Goal: Information Seeking & Learning: Find specific fact

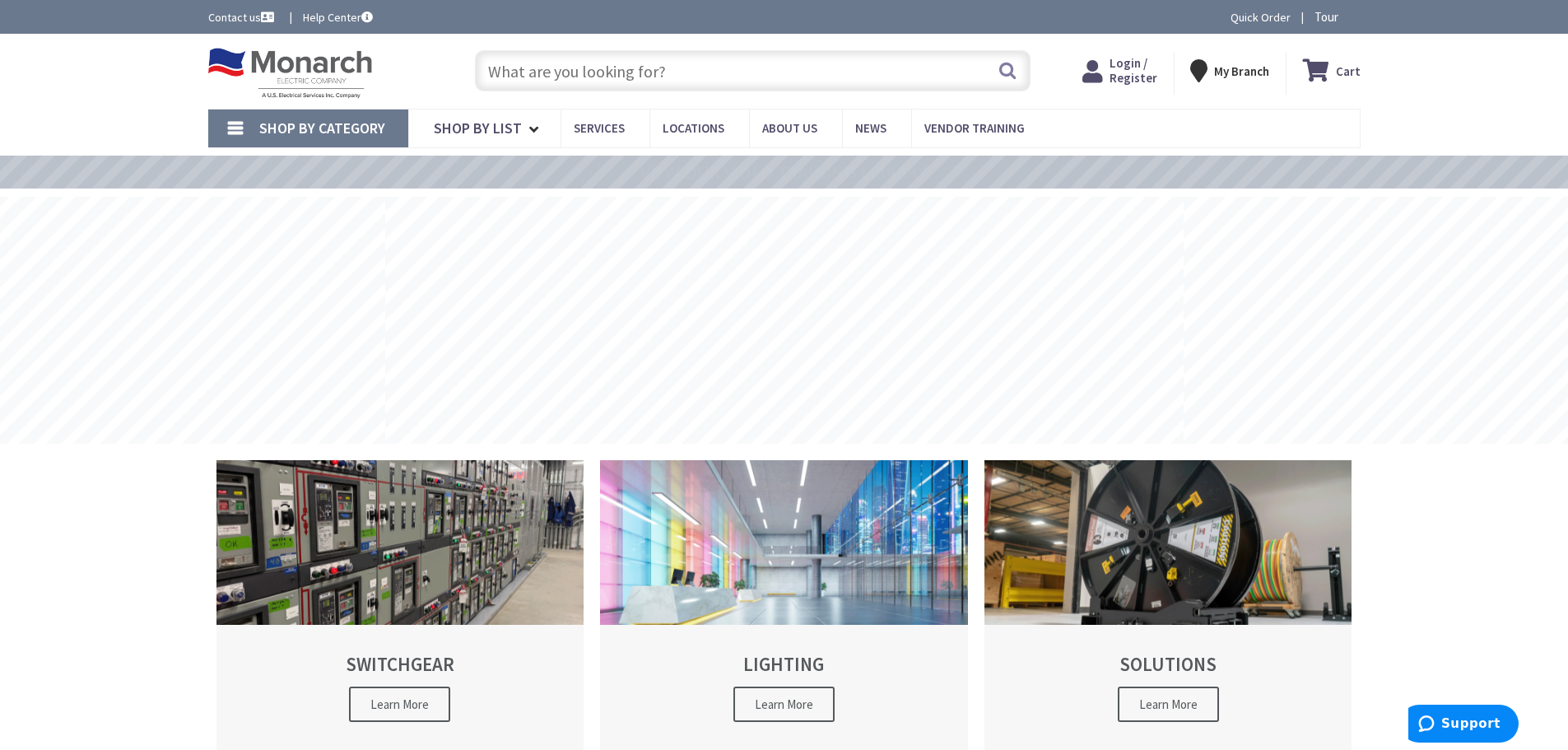
click at [572, 76] on input "text" at bounding box center [752, 71] width 556 height 42
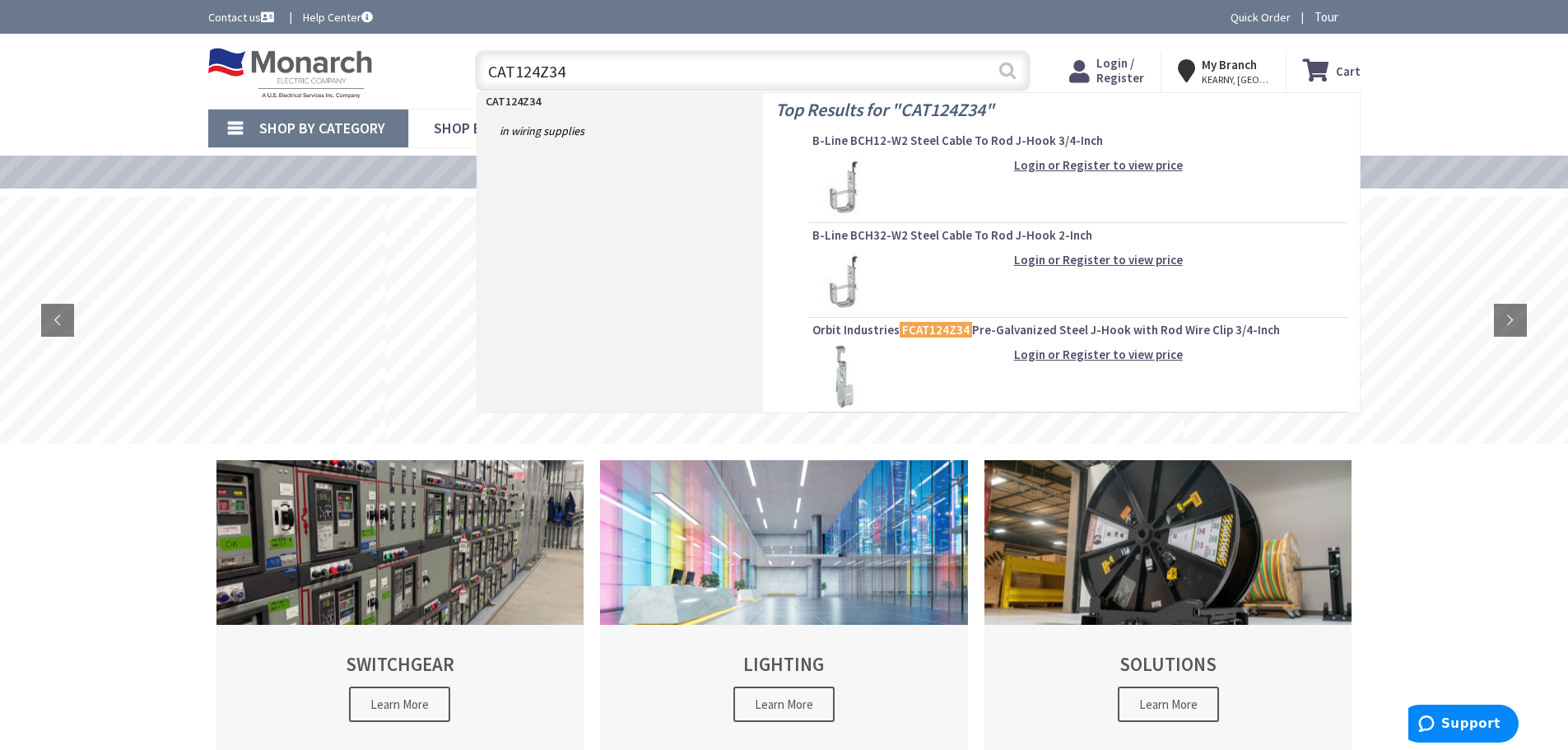
type input "CAT124Z34"
click at [1009, 64] on button "Search" at bounding box center [1007, 70] width 22 height 37
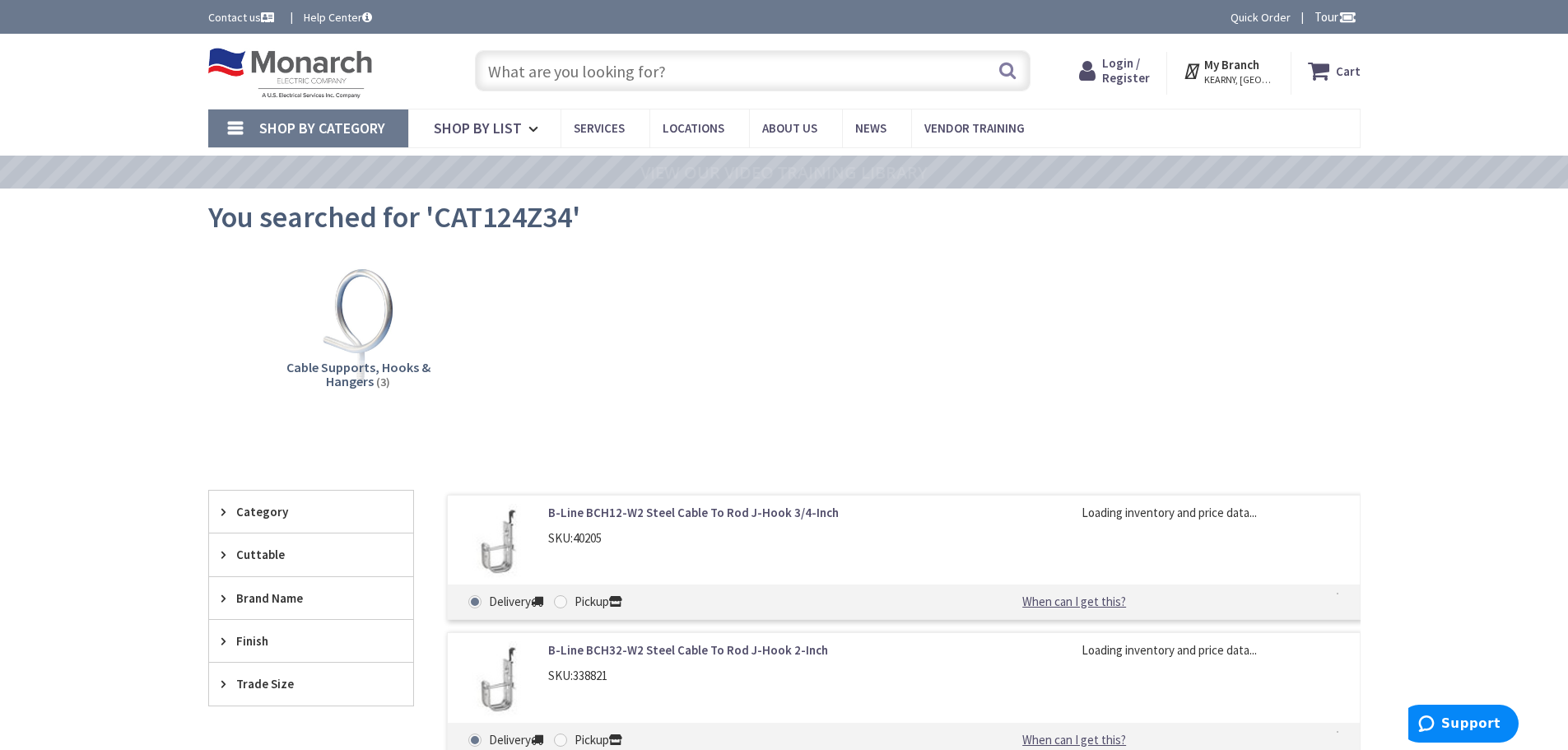
scroll to position [247, 0]
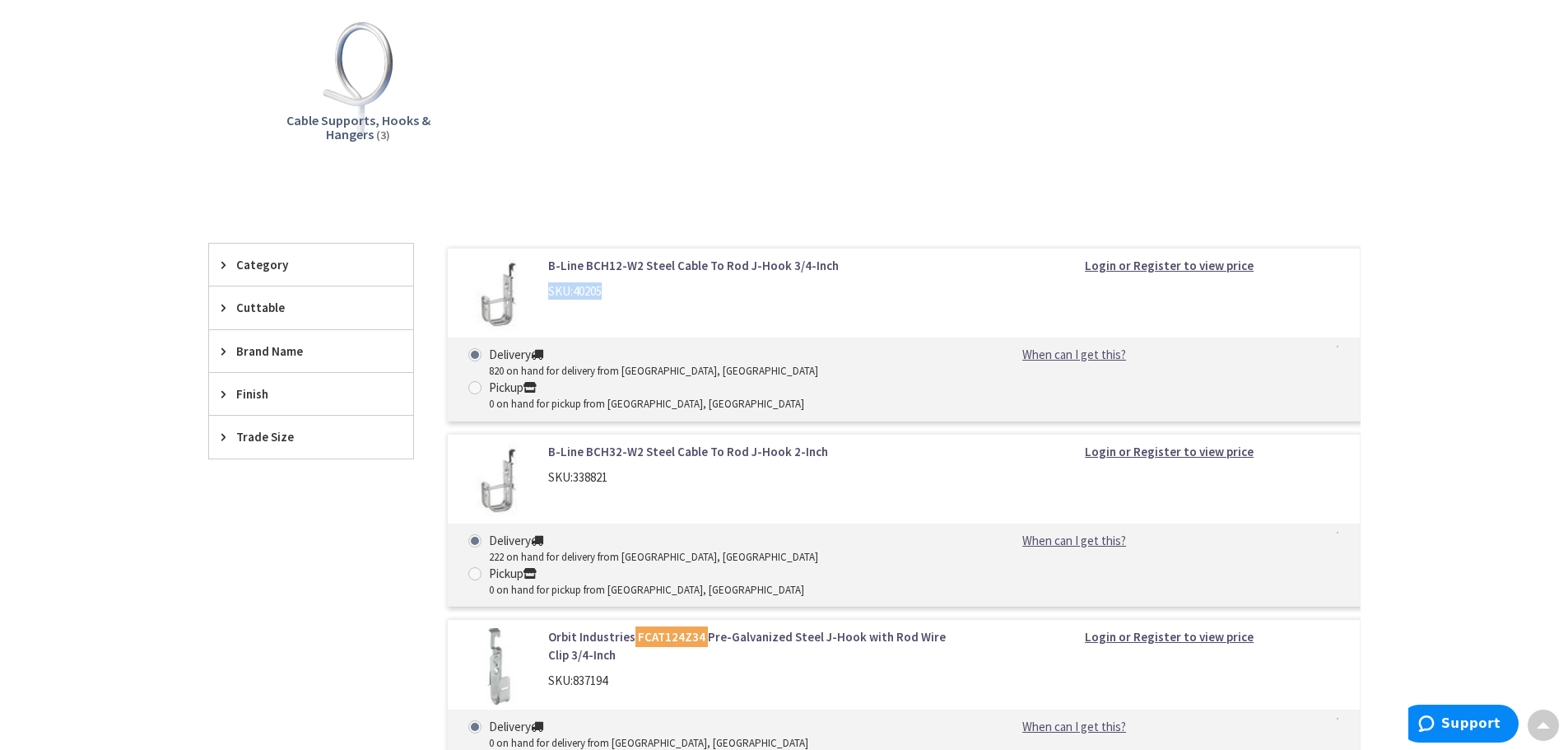
drag, startPoint x: 545, startPoint y: 291, endPoint x: 639, endPoint y: 291, distance: 94.0
click at [639, 291] on div "B-Line BCH12-W2 Steel Cable To Rod J-Hook 3/4-Inch SKU: 40205" at bounding box center [758, 283] width 443 height 52
copy div "SKU: 40205"
click at [920, 334] on div "B-Line BCH12-W2 Steel Cable To Rod J-Hook 3/4-Inch SKU: 40205 Login or Register…" at bounding box center [903, 334] width 913 height 174
drag, startPoint x: 545, startPoint y: 261, endPoint x: 644, endPoint y: 266, distance: 99.1
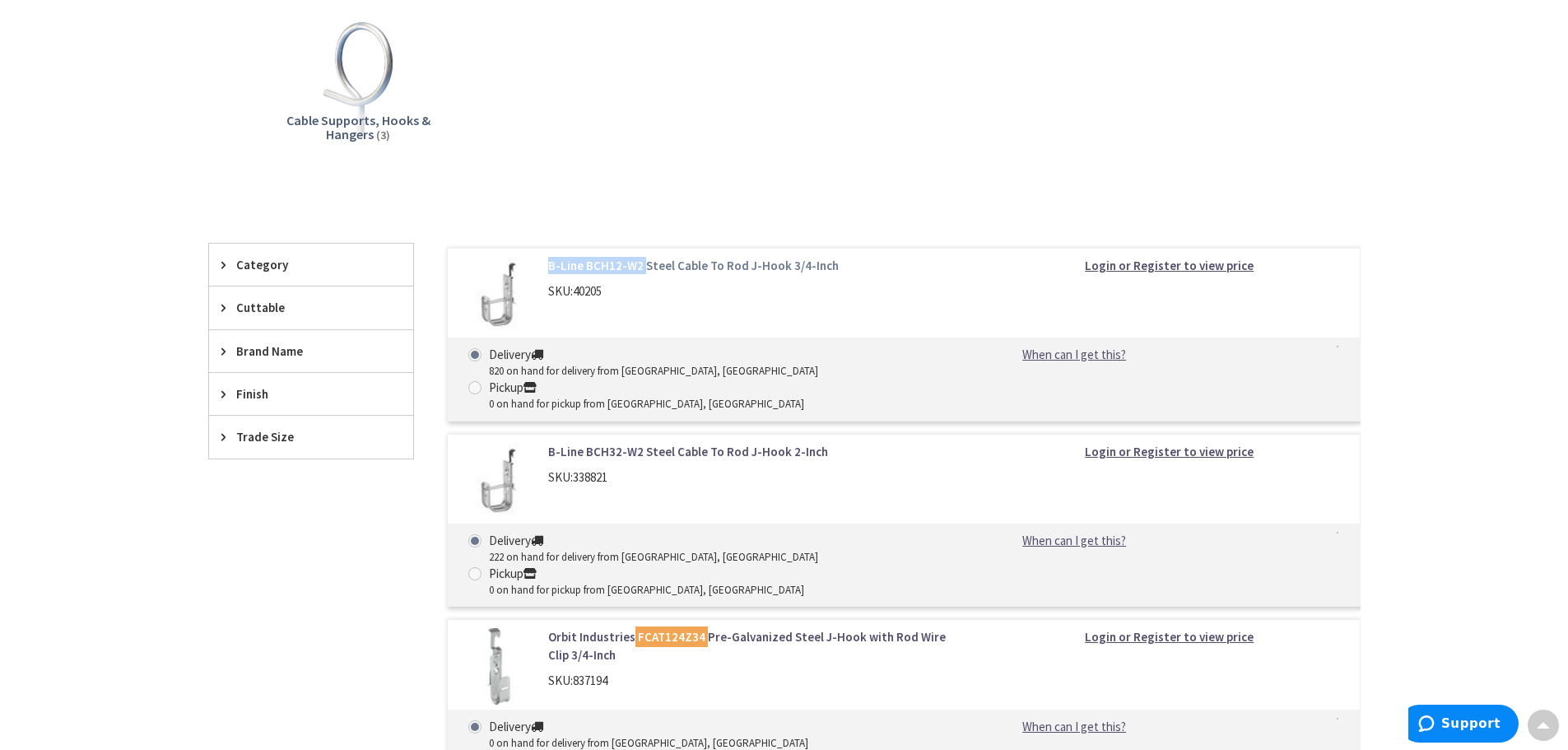
click at [644, 266] on div "B-Line BCH12-W2 Steel Cable To Rod J-Hook 3/4-Inch SKU: 40205" at bounding box center [758, 283] width 443 height 52
copy link "B-Line BCH12-W2"
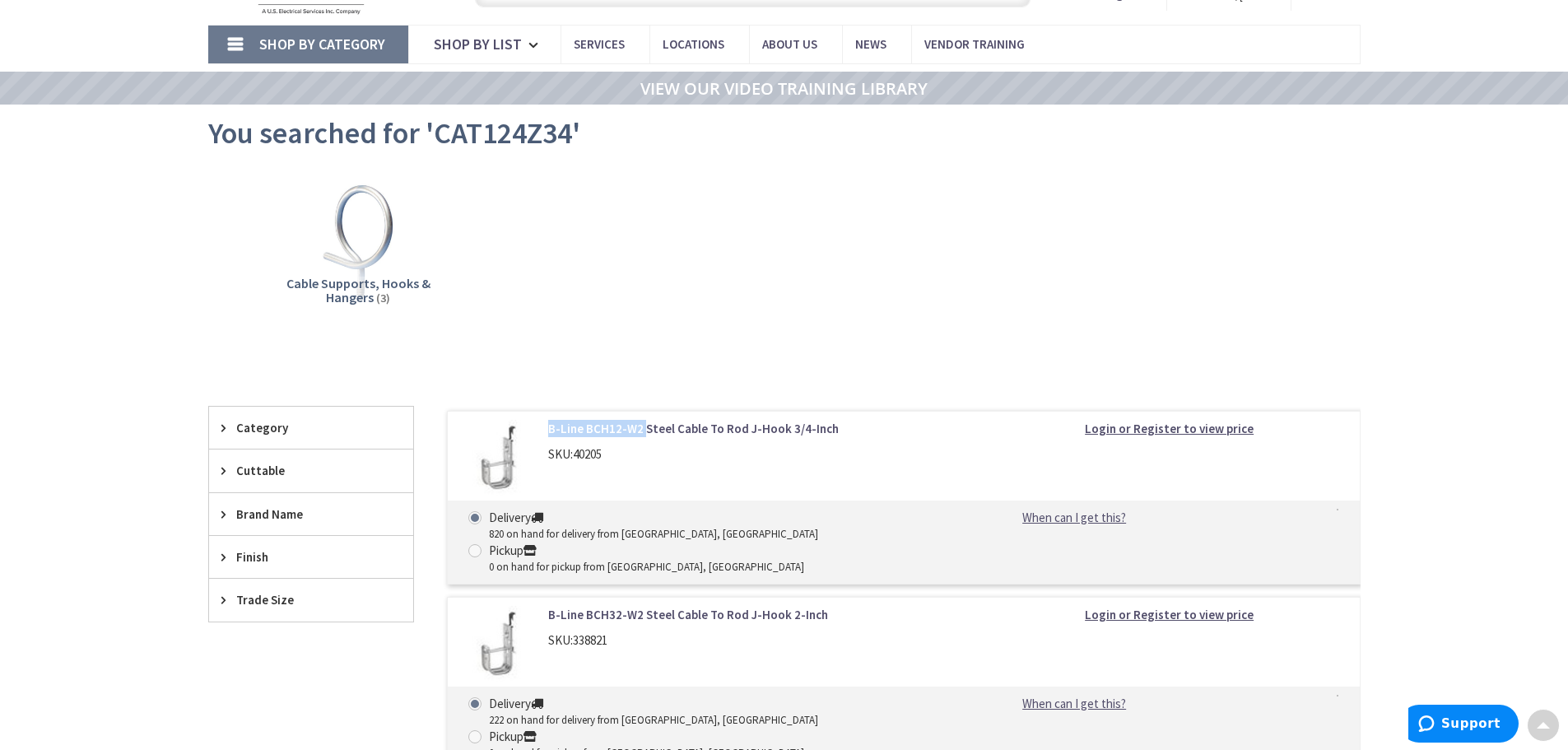
scroll to position [0, 0]
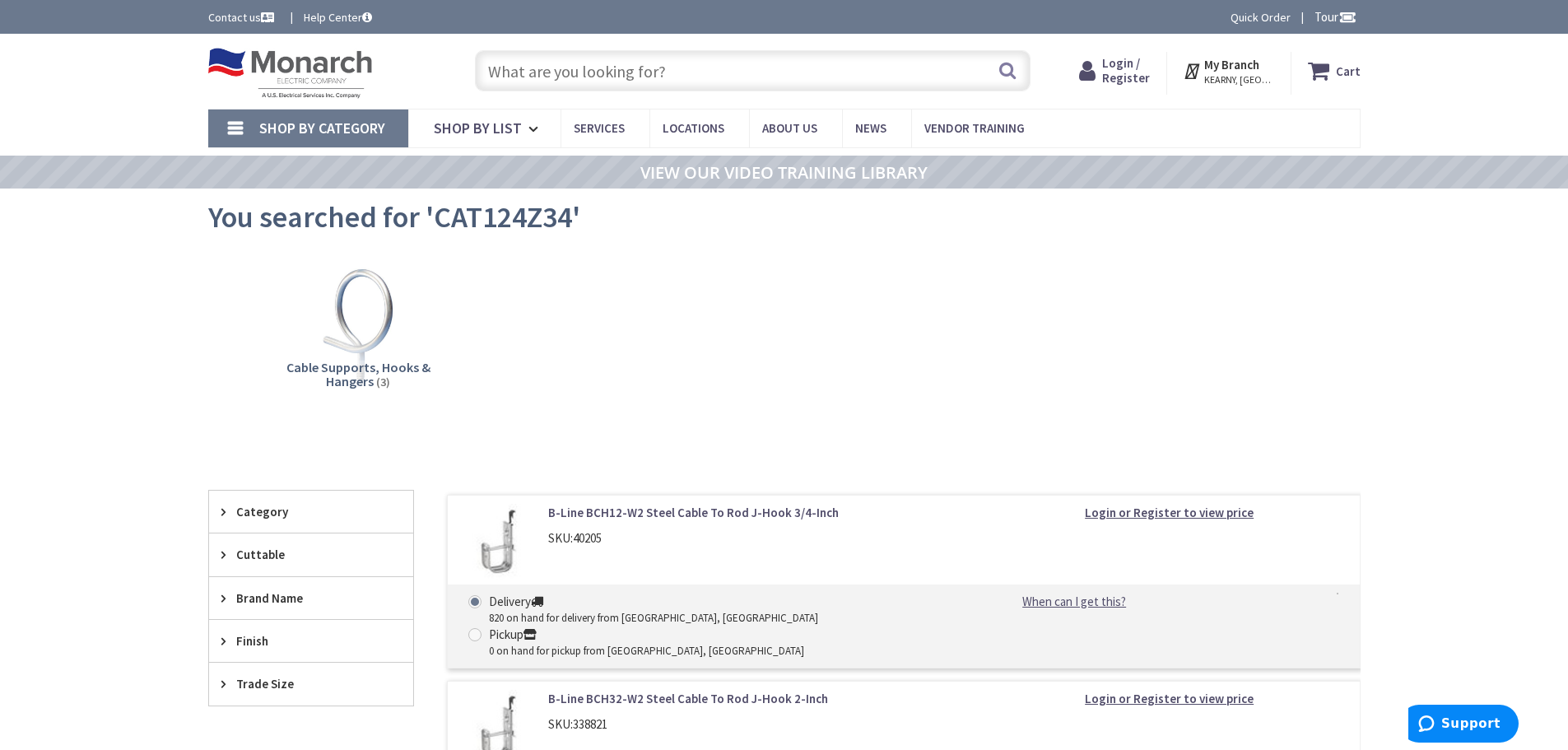
click at [526, 71] on input "text" at bounding box center [752, 71] width 556 height 42
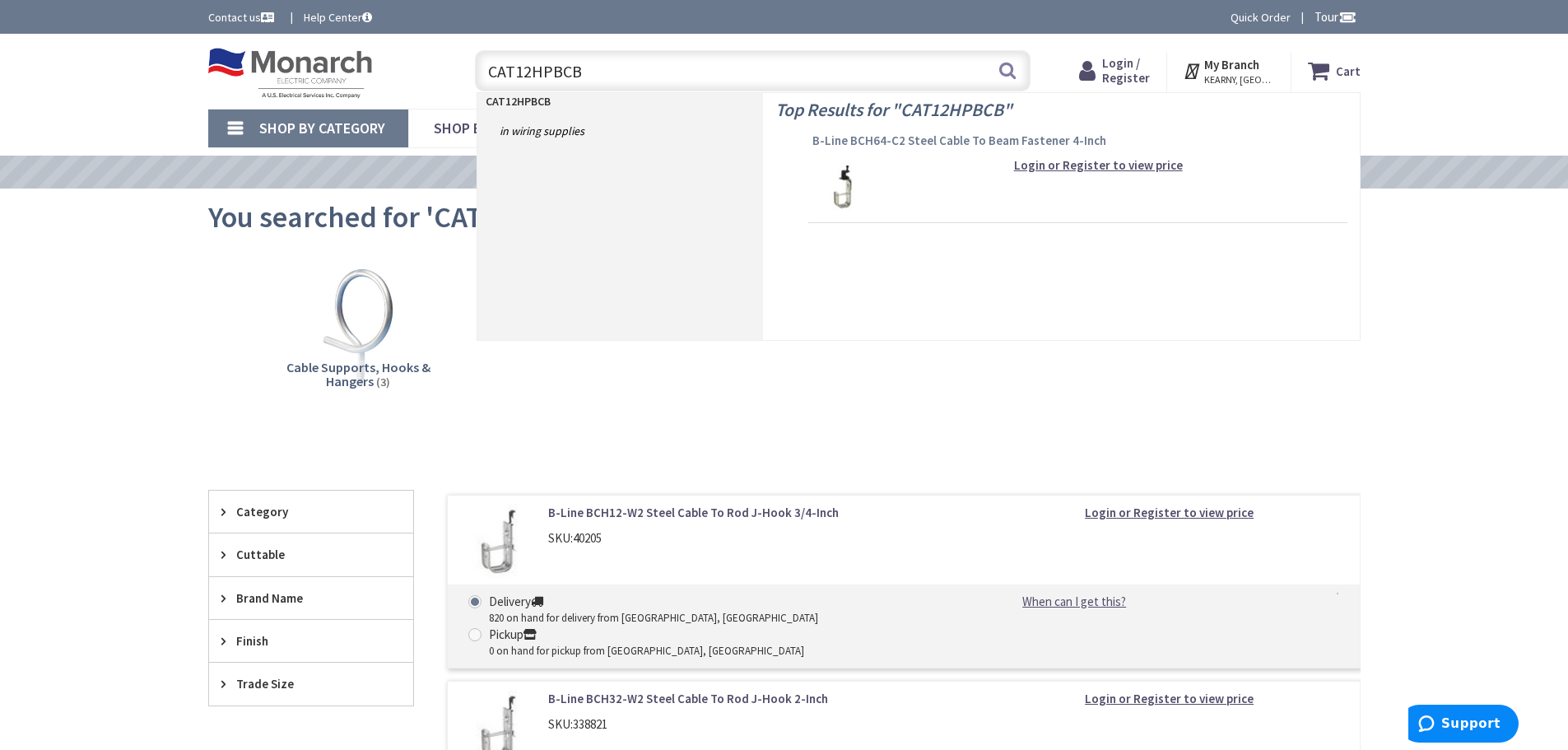
type input "CAT12HPBCB"
click at [862, 138] on span "B-Line BCH64-C2 Steel Cable To Beam Fastener 4-Inch" at bounding box center [1077, 140] width 531 height 16
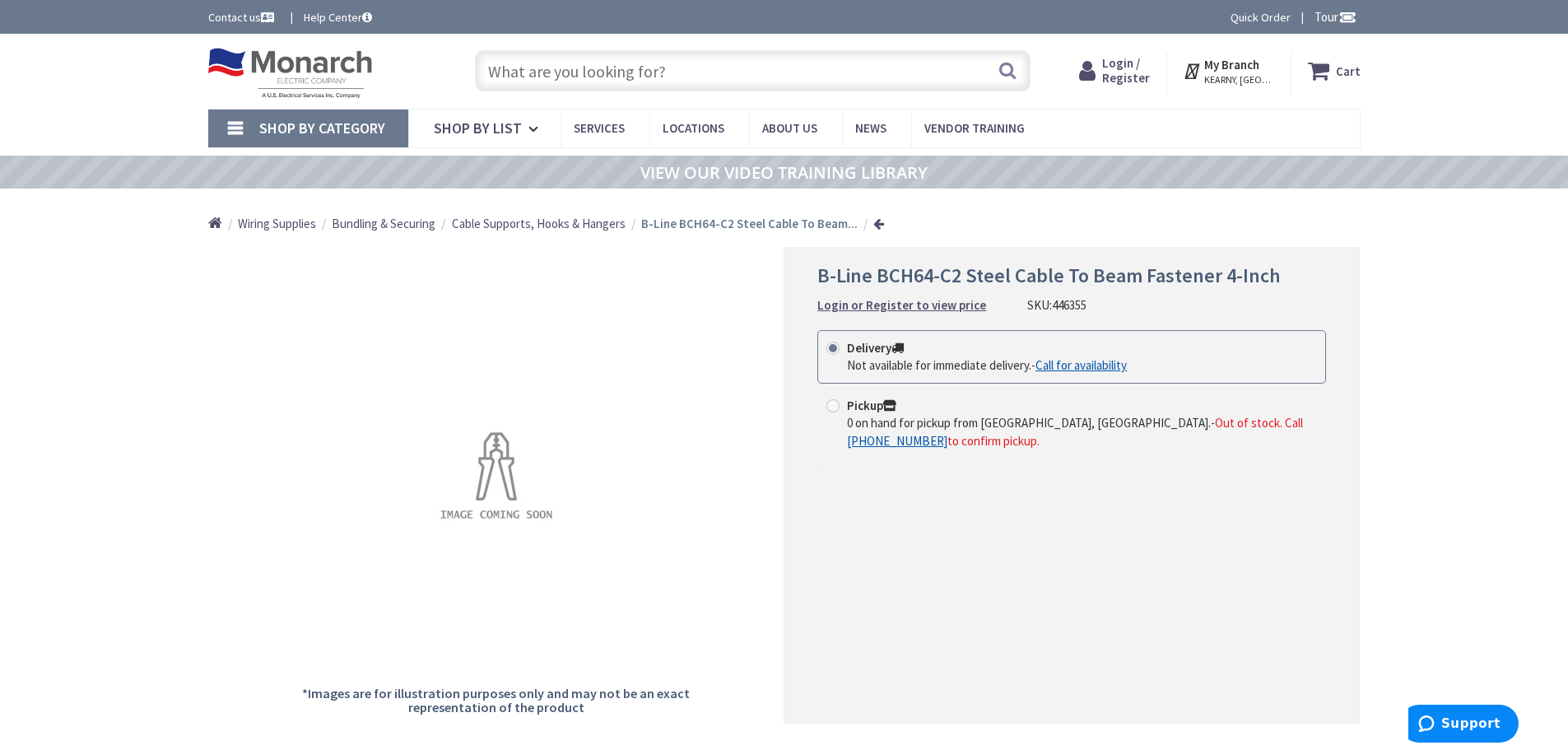
click at [571, 71] on input "text" at bounding box center [752, 71] width 556 height 42
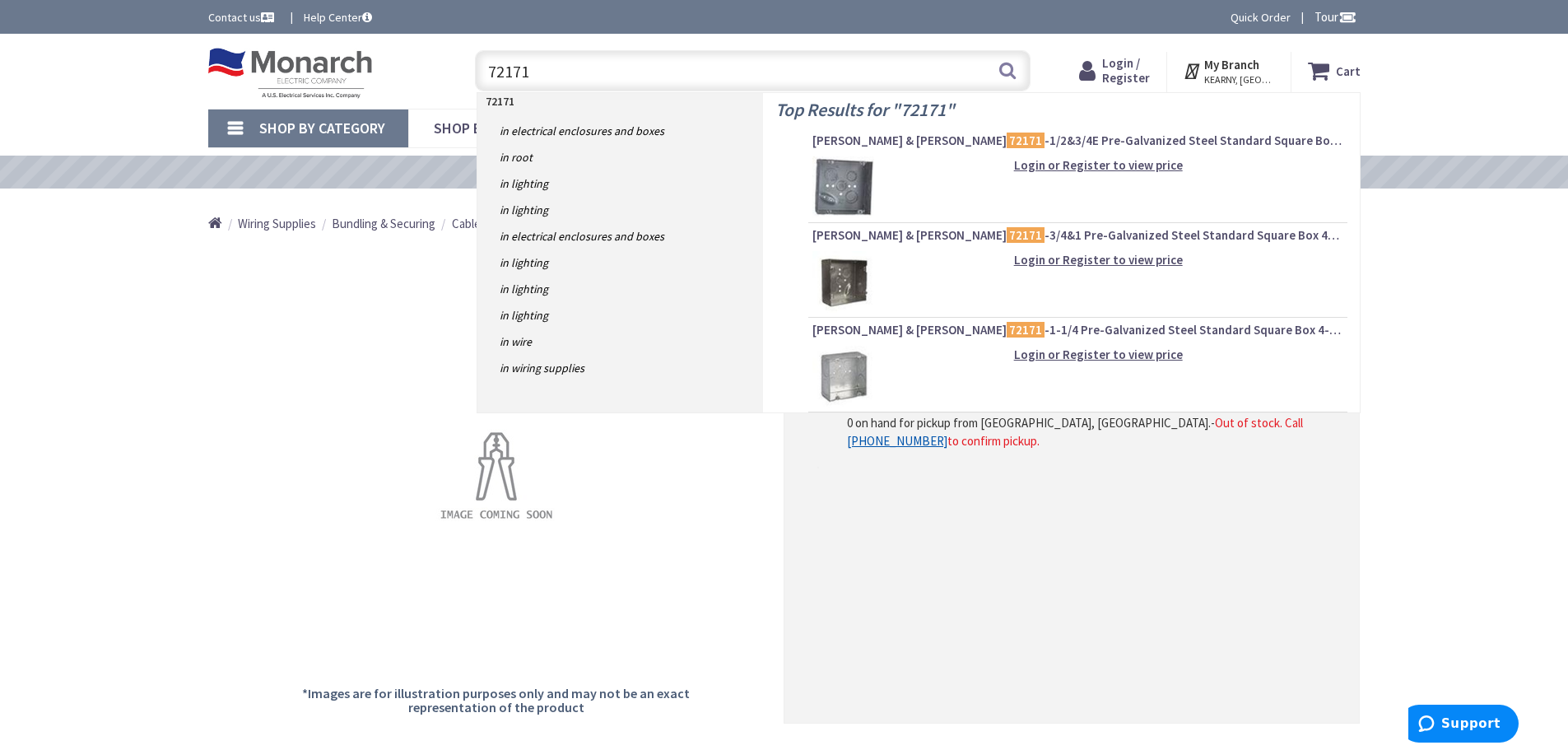
type input "72171"
click at [839, 368] on img at bounding box center [842, 376] width 61 height 61
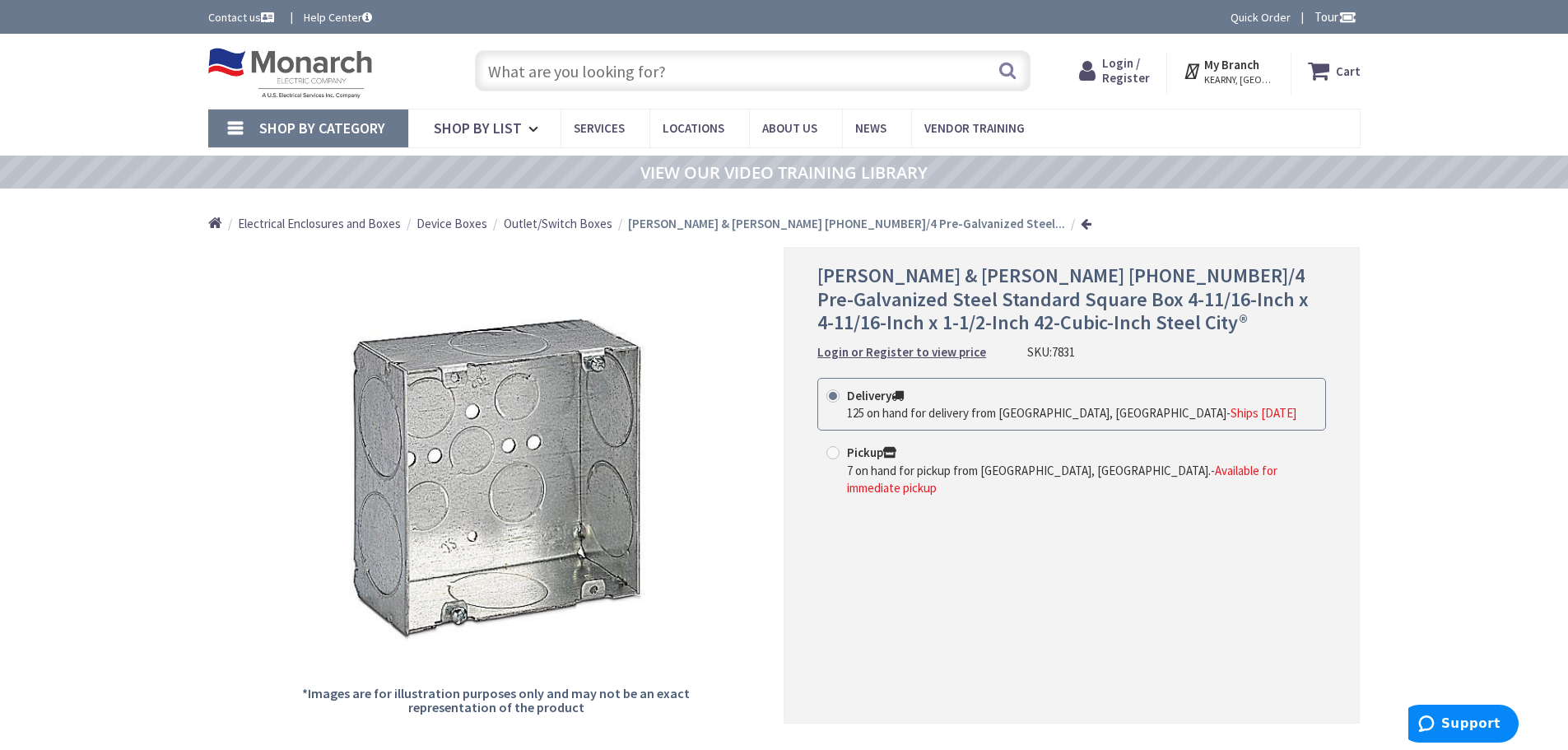
scroll to position [82, 0]
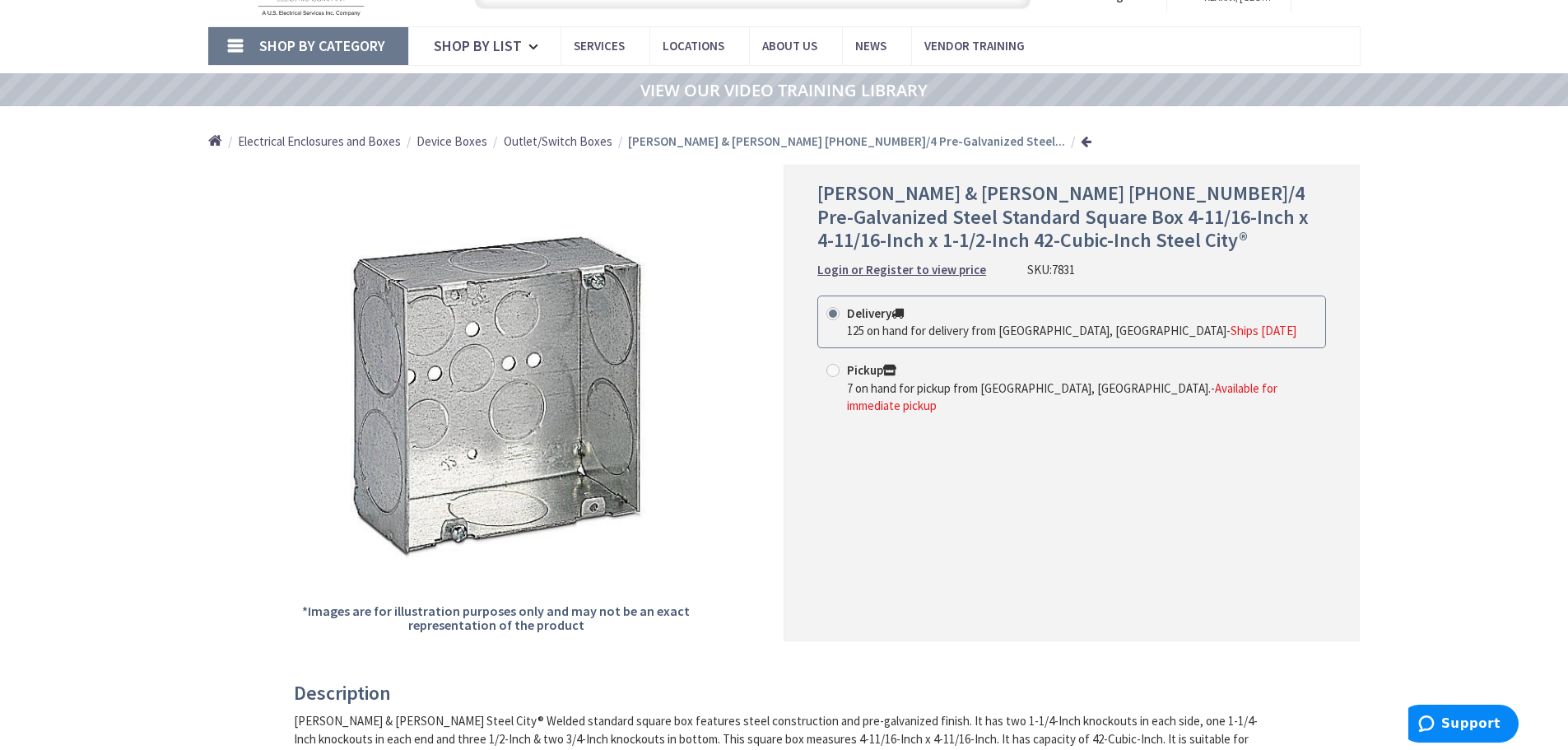
drag, startPoint x: 1016, startPoint y: 267, endPoint x: 1083, endPoint y: 266, distance: 67.0
click at [1083, 266] on div "Thomas & Betts 72171-1-1/4 Pre-Galvanized Steel Standard Square Box 4-11/16-Inc…" at bounding box center [1071, 230] width 508 height 97
copy div "SKU: 7831"
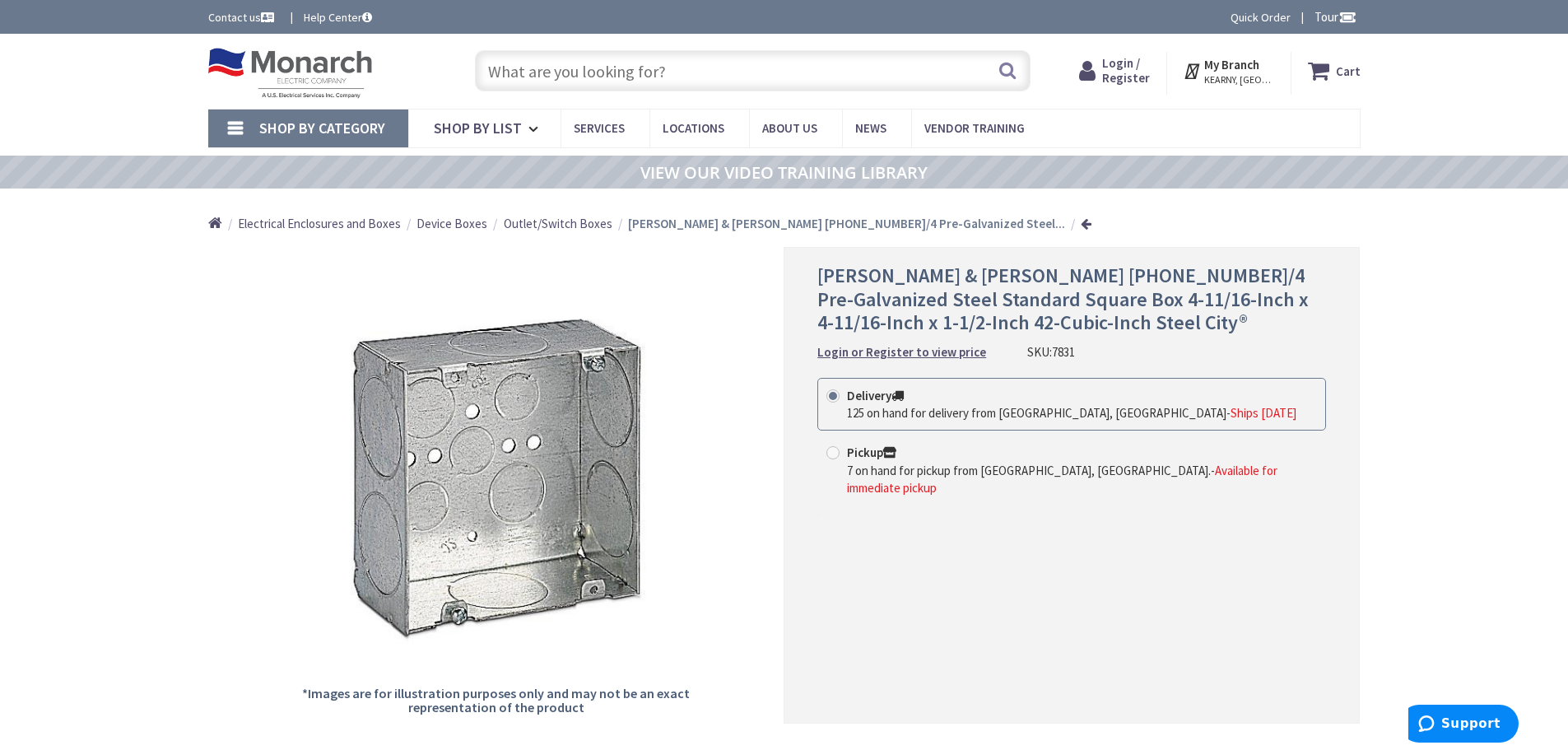
click at [626, 73] on input "text" at bounding box center [752, 71] width 556 height 42
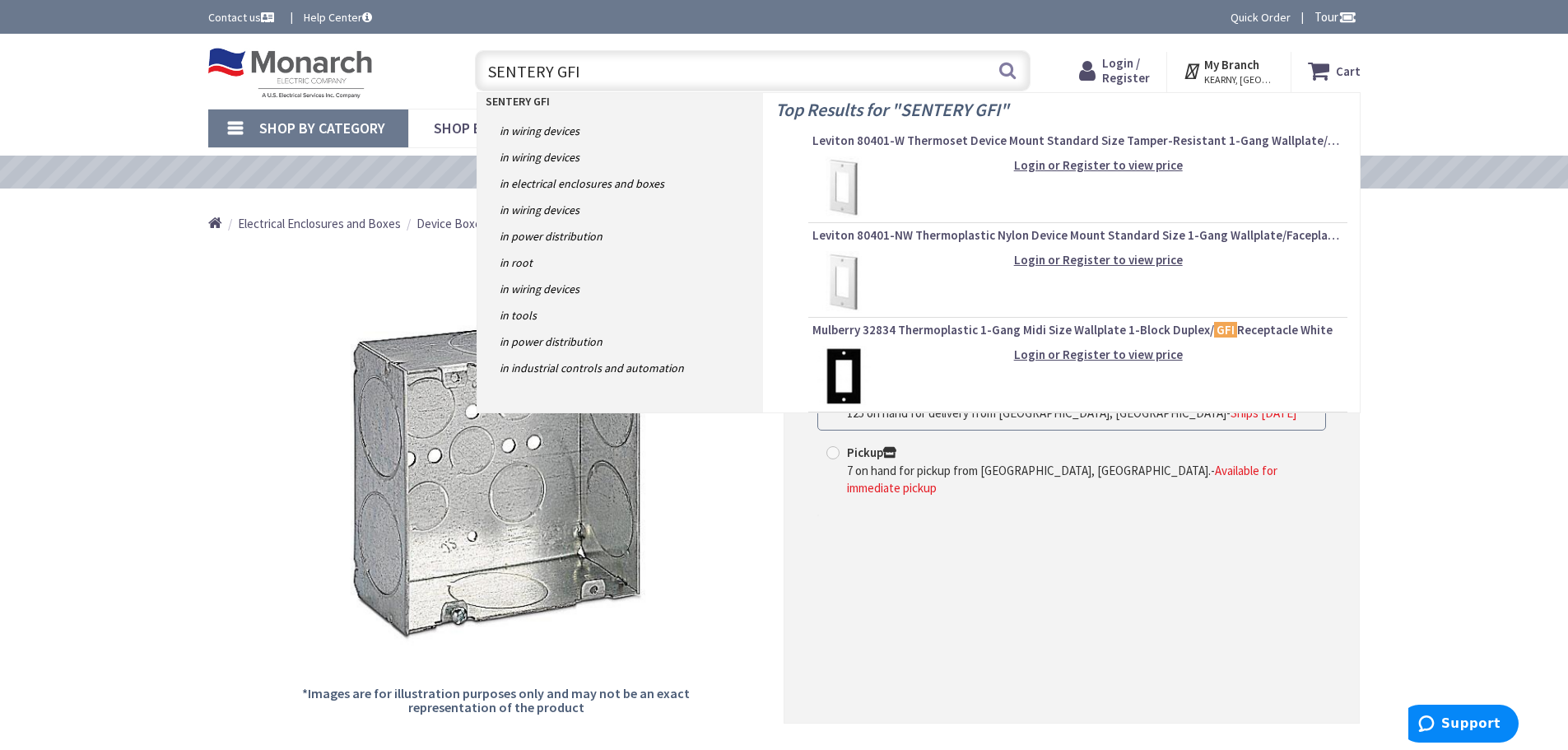
click at [600, 73] on input "SENTERY GFI" at bounding box center [752, 71] width 556 height 42
type input "S"
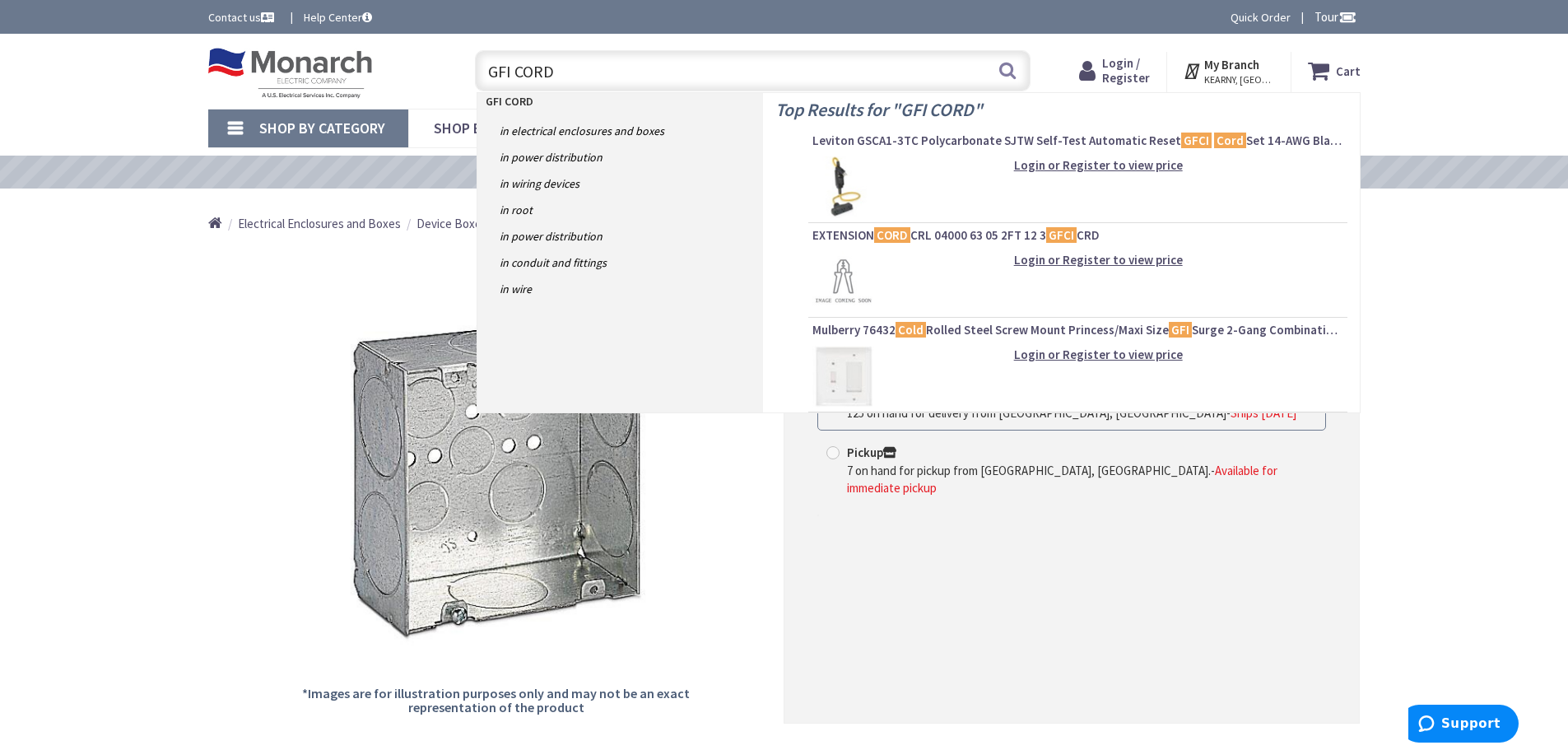
type input "GFI CORD"
click at [840, 175] on img at bounding box center [842, 187] width 61 height 61
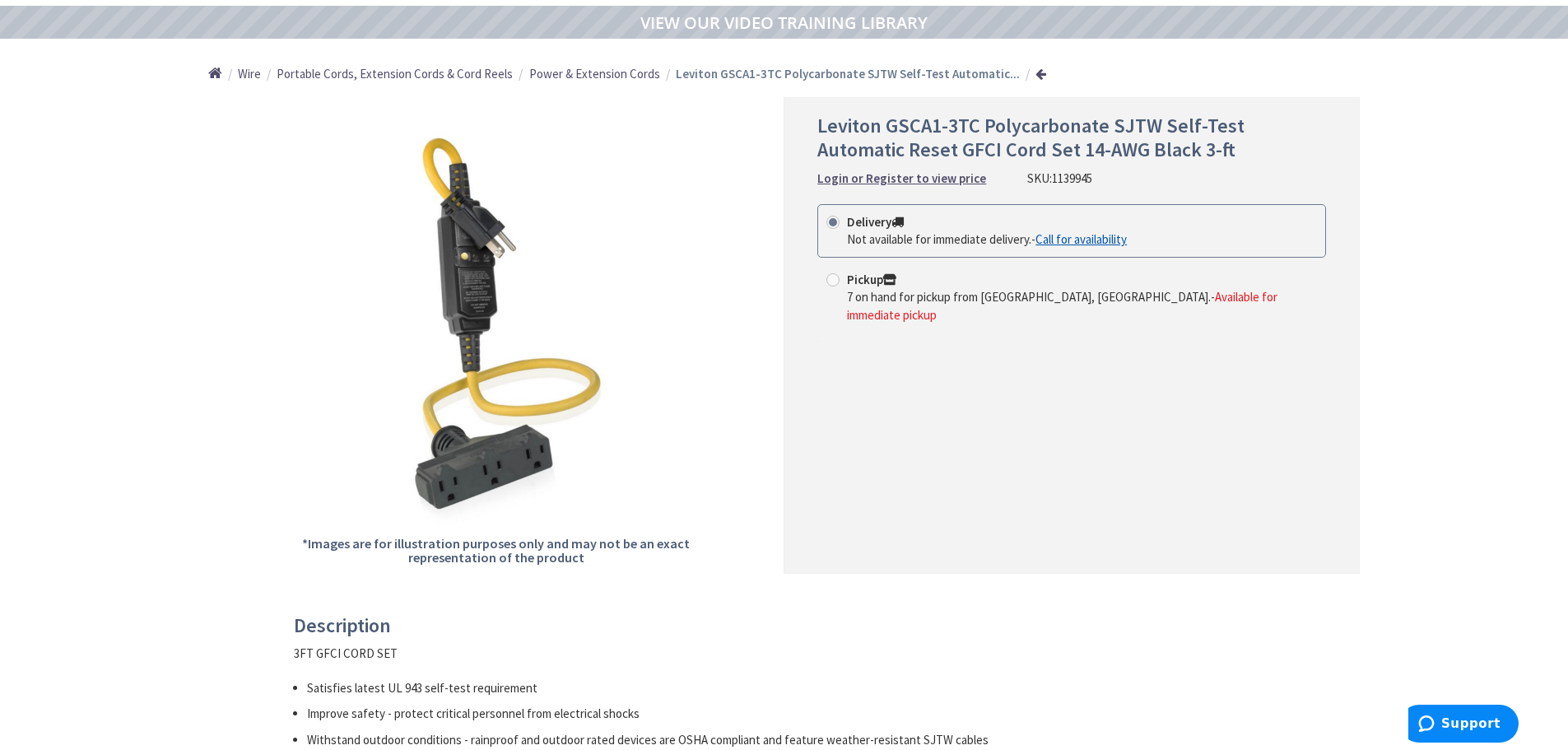
scroll to position [165, 0]
